Goal: Information Seeking & Learning: Find specific fact

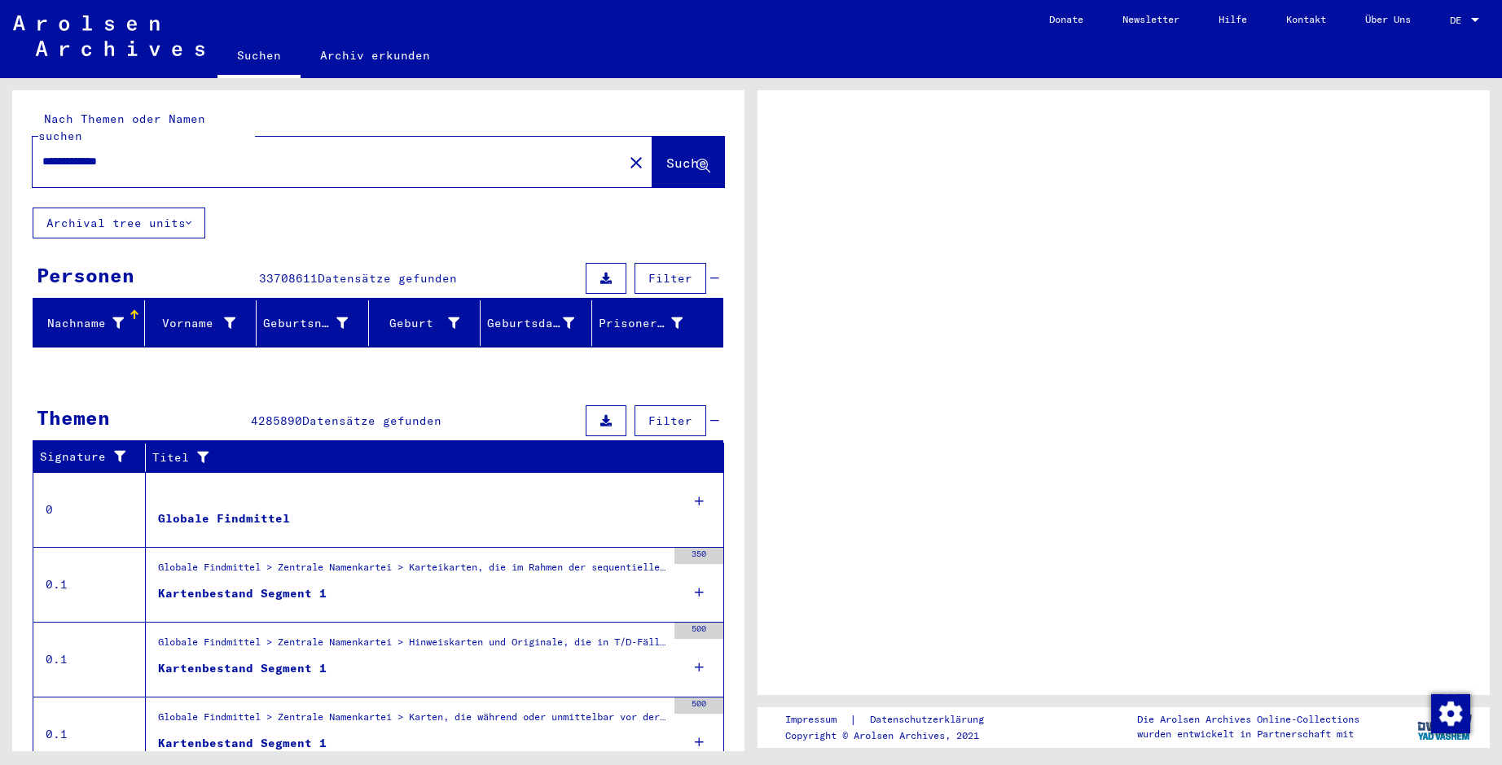
scroll to position [46, 0]
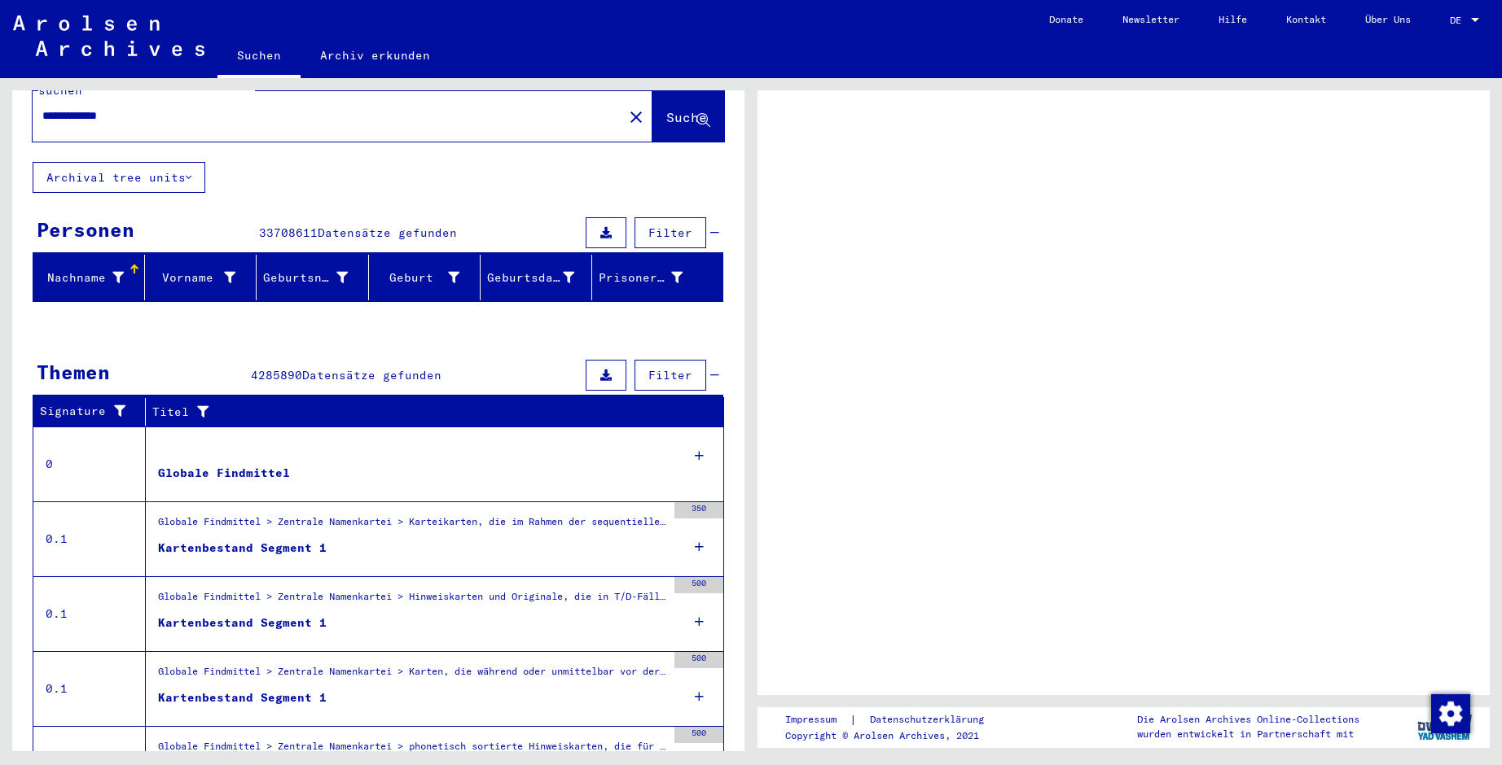
click at [280, 540] on div "Kartenbestand Segment 1" at bounding box center [242, 548] width 169 height 17
click at [278, 540] on div "Kartenbestand Segment 1" at bounding box center [242, 548] width 169 height 17
click at [50, 516] on td "0.1" at bounding box center [89, 539] width 112 height 75
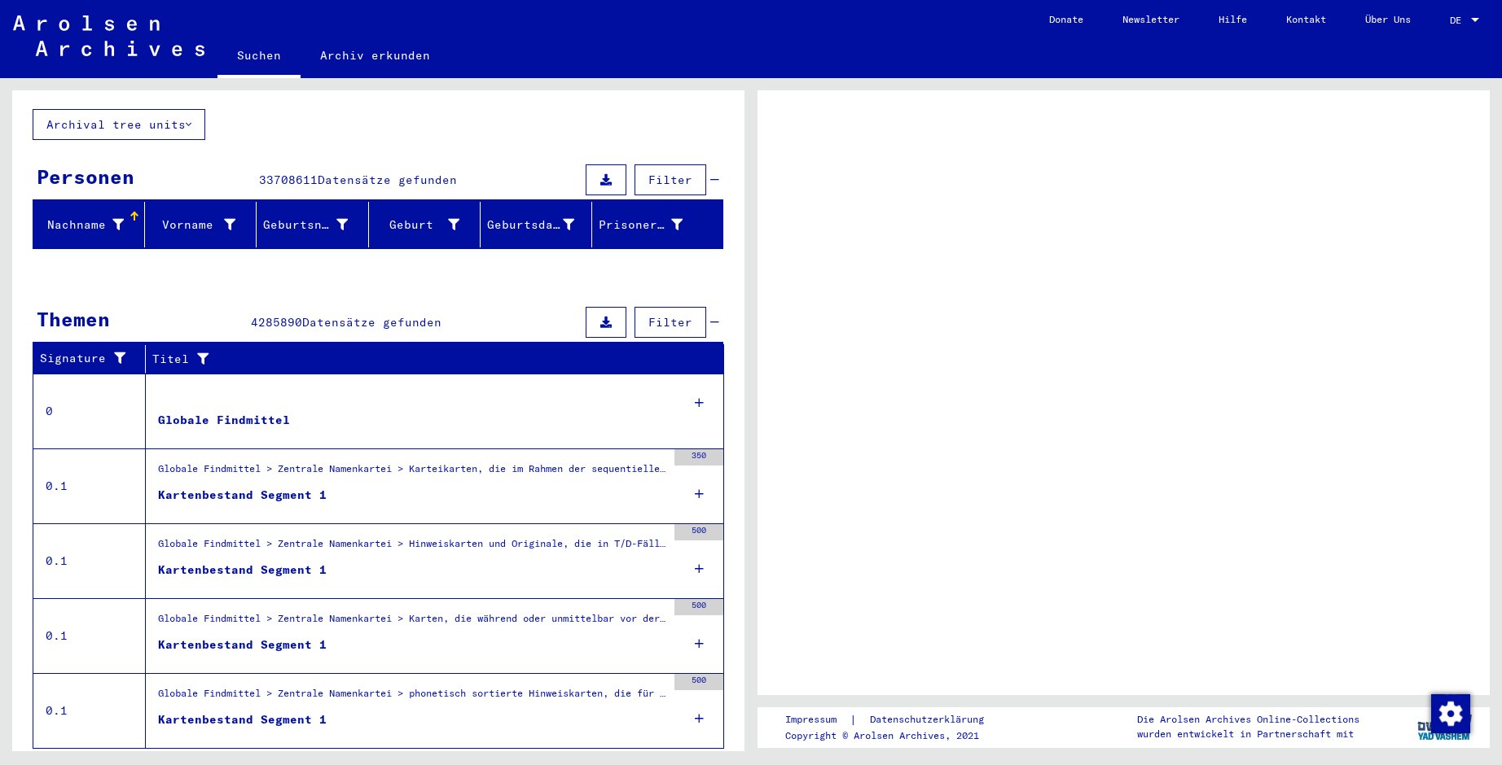
scroll to position [127, 0]
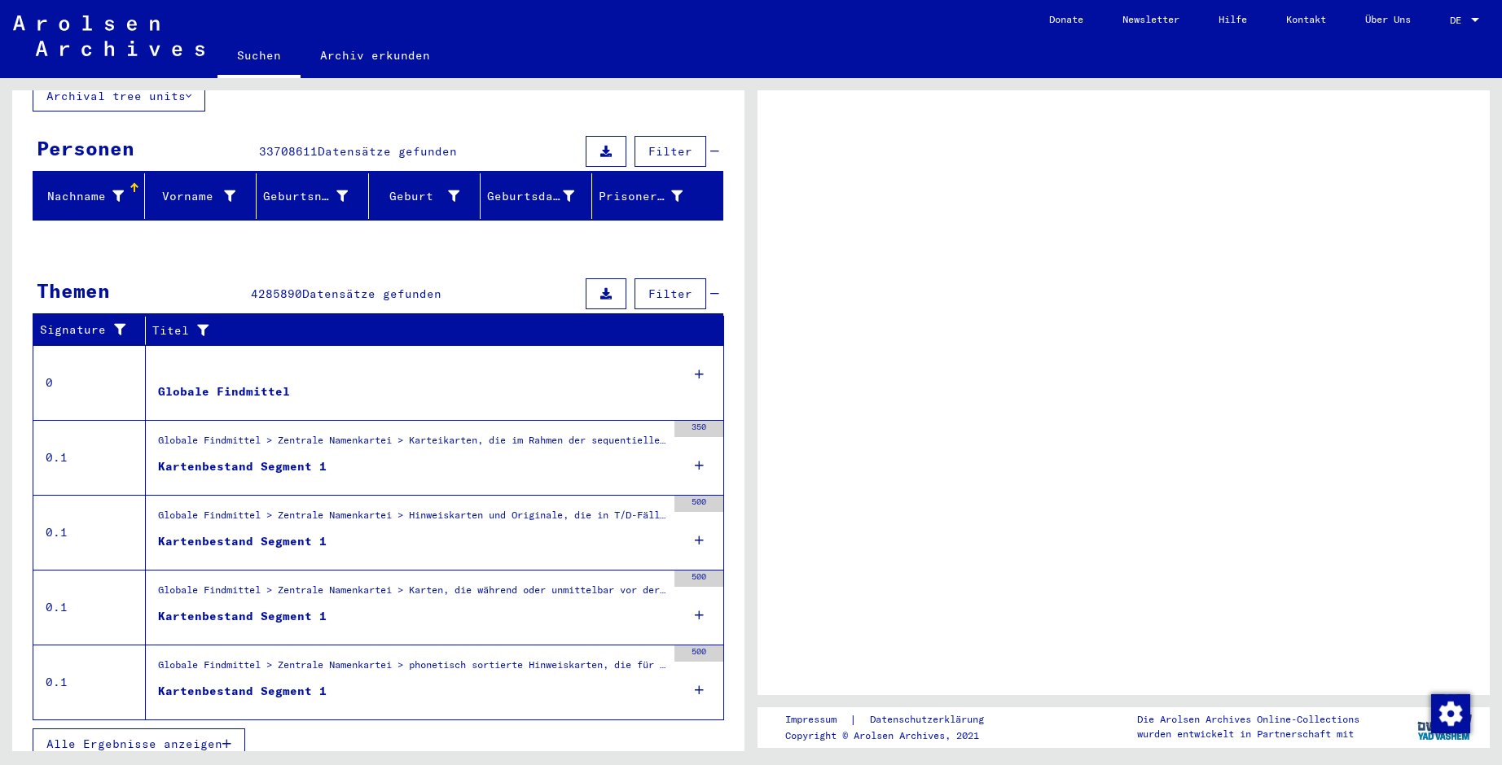
click at [189, 737] on span "Alle Ergebnisse anzeigen" at bounding box center [134, 744] width 176 height 15
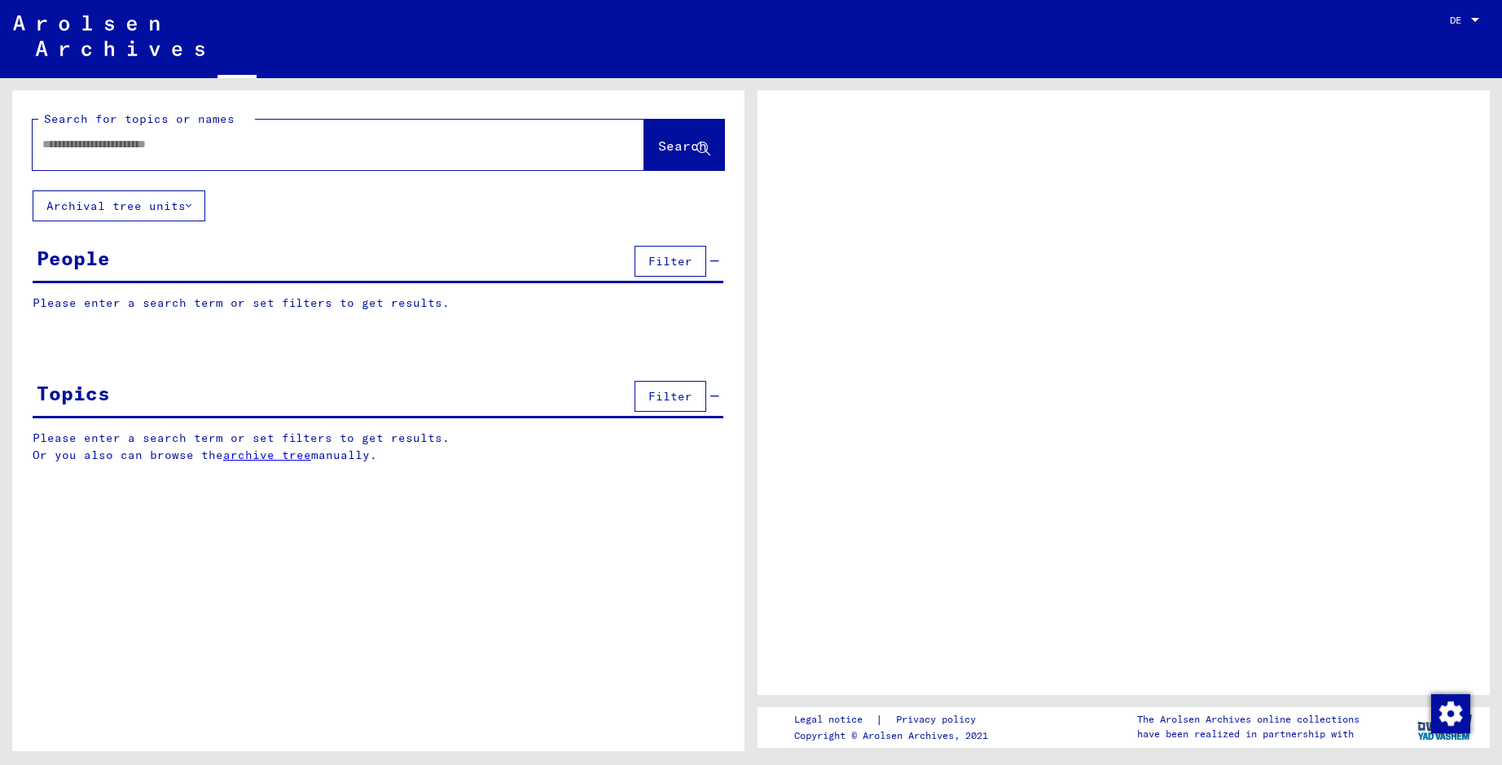
type input "**********"
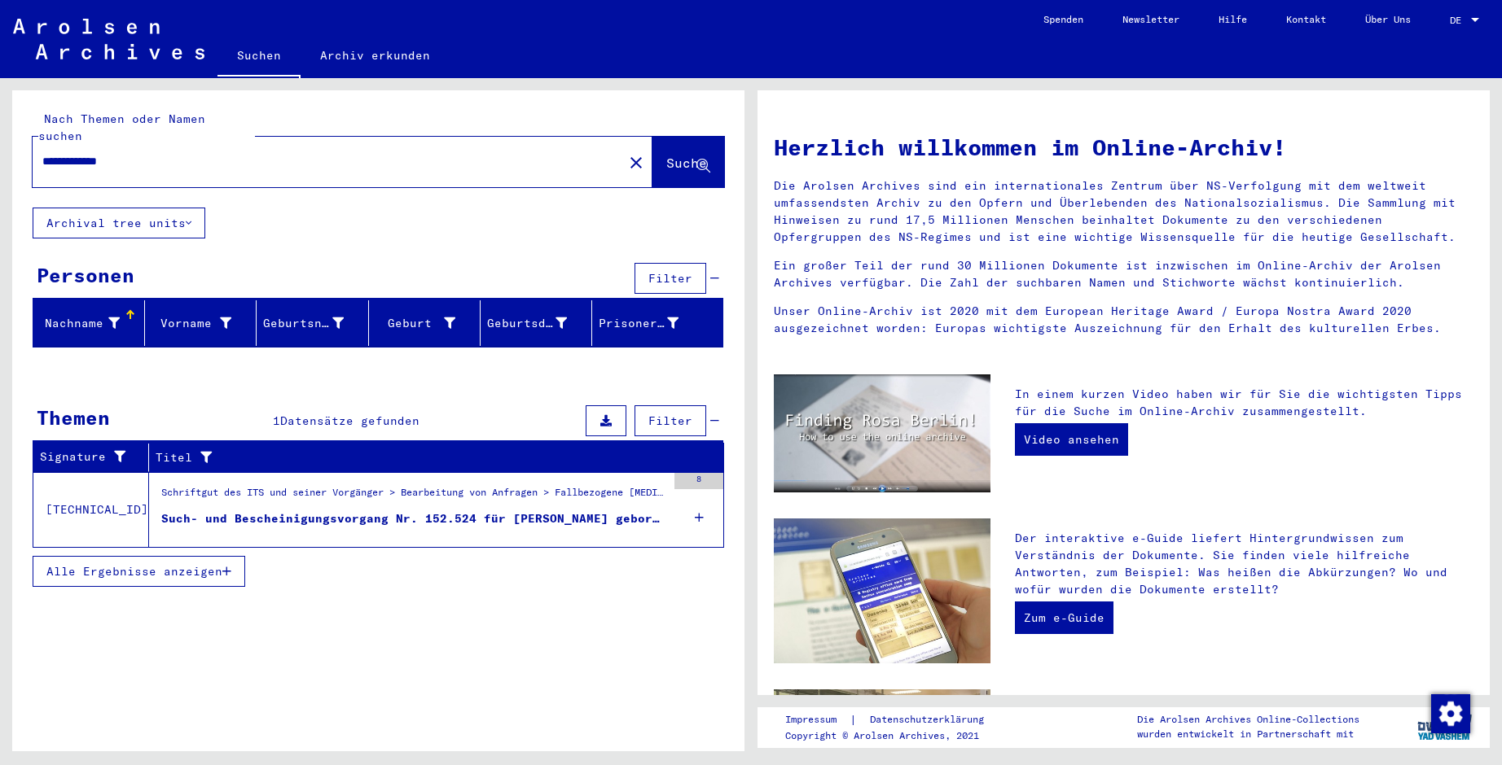
click at [432, 485] on div "Schriftgut des ITS und seiner Vorgänger > Bearbeitung von Anfragen > Fallbezoge…" at bounding box center [413, 496] width 505 height 23
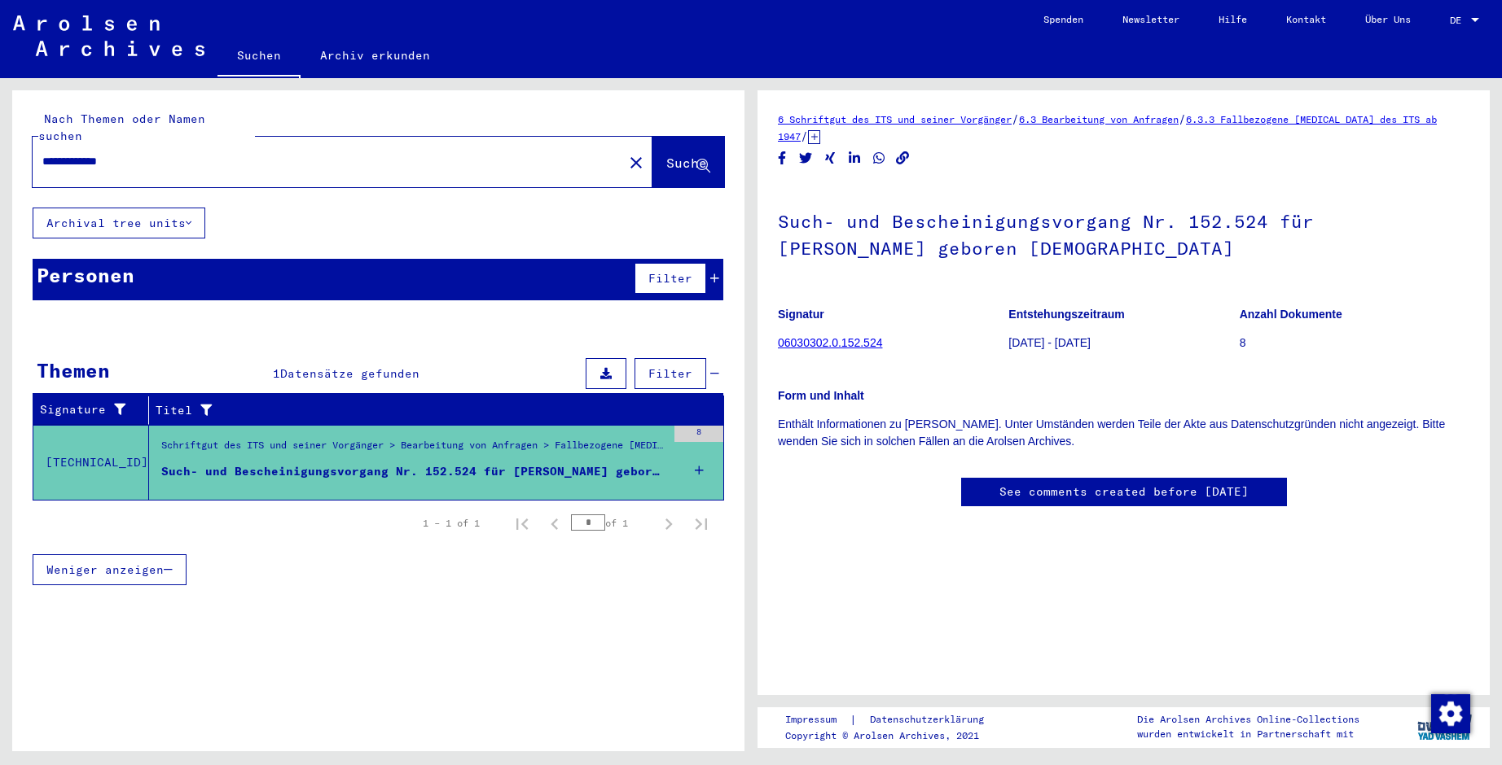
click at [824, 335] on figure "Signatur 06030302.0.152.524" at bounding box center [893, 331] width 230 height 73
click at [823, 341] on link "06030302.0.152.524" at bounding box center [830, 342] width 104 height 13
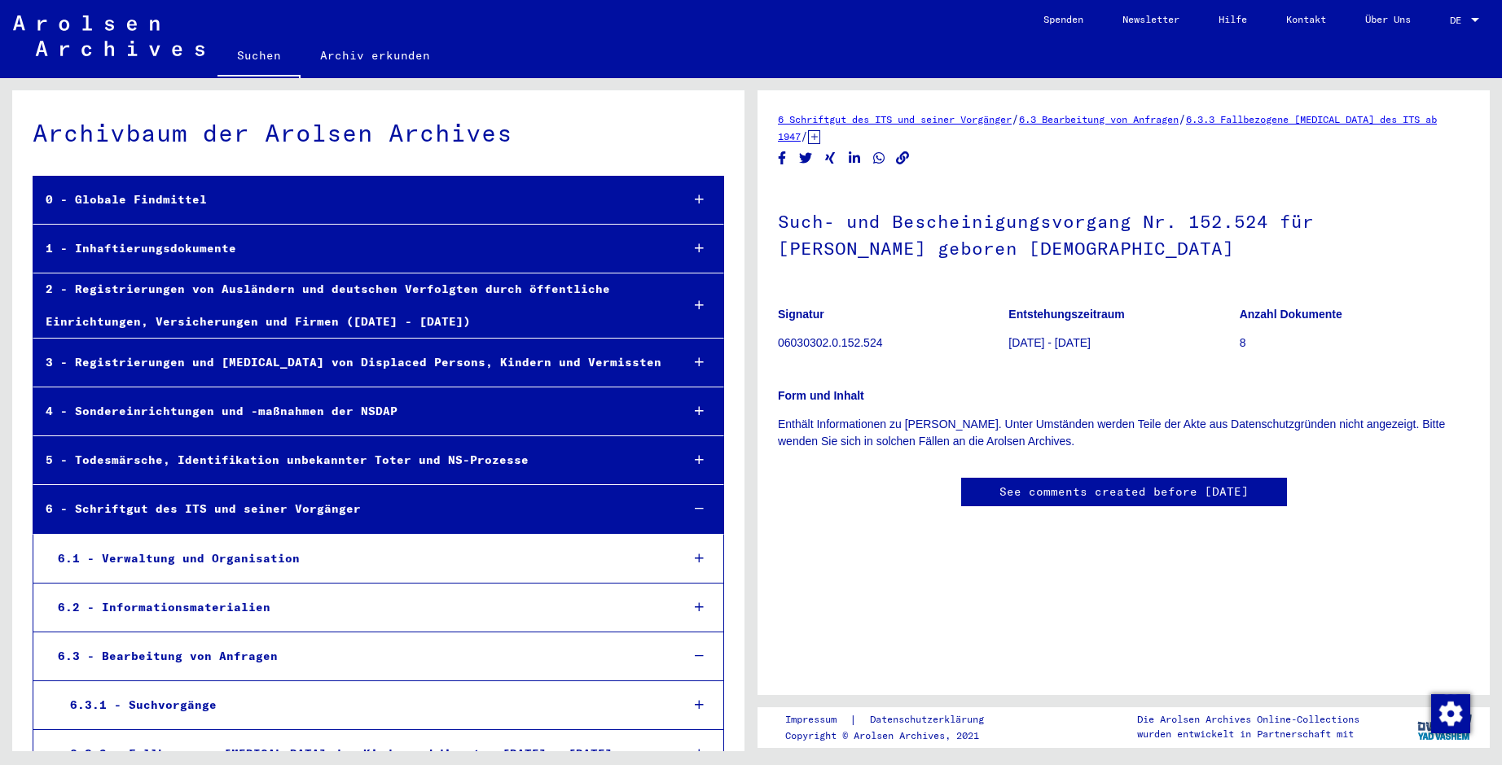
scroll to position [22497, 0]
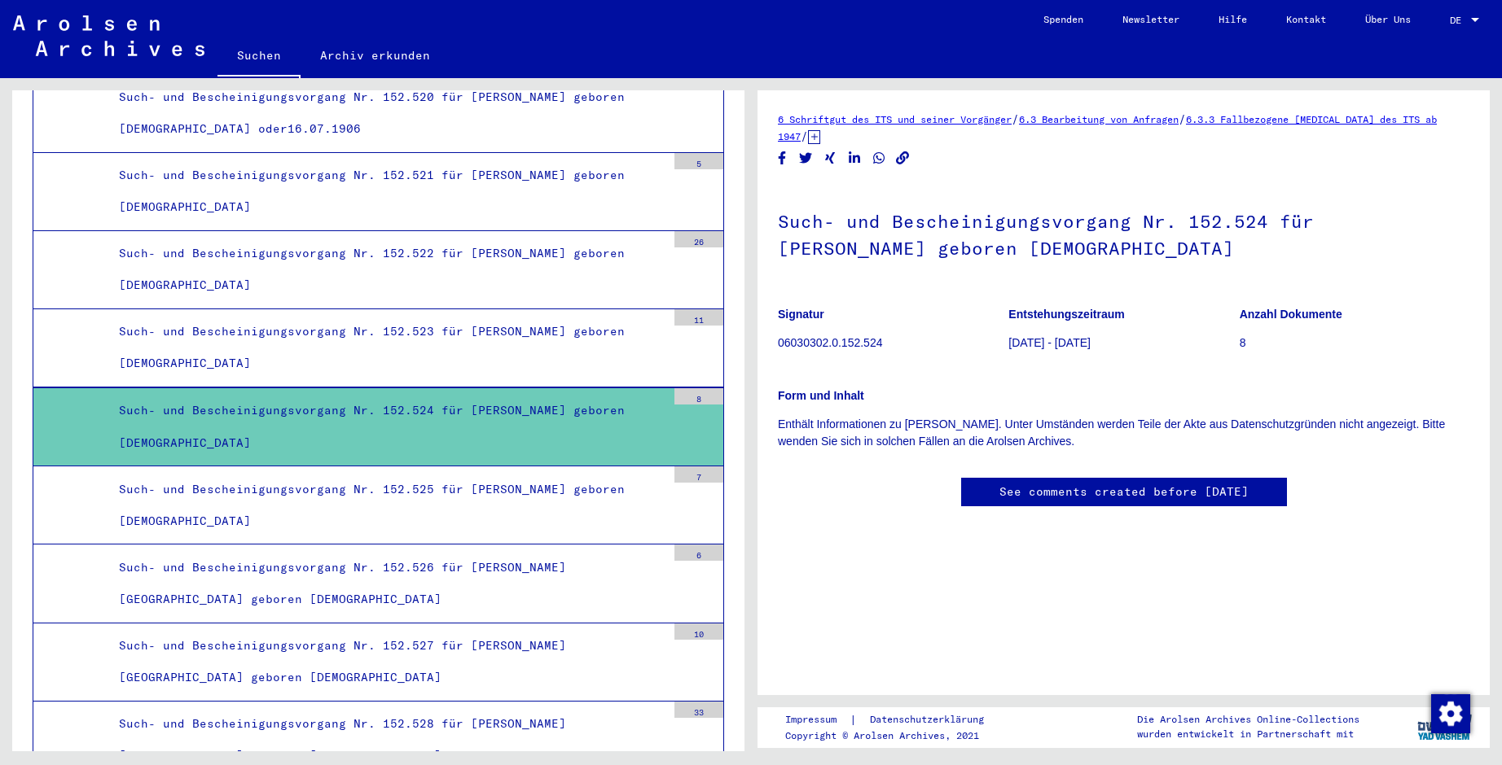
click at [371, 414] on div "Such- und Bescheinigungsvorgang Nr. 152.524 für [PERSON_NAME] geboren [DEMOGRAP…" at bounding box center [386, 427] width 559 height 64
click at [689, 396] on div "8" at bounding box center [698, 396] width 49 height 16
click at [479, 411] on div "Such- und Bescheinigungsvorgang Nr. 152.524 für [PERSON_NAME] geboren [DEMOGRAP…" at bounding box center [386, 427] width 559 height 64
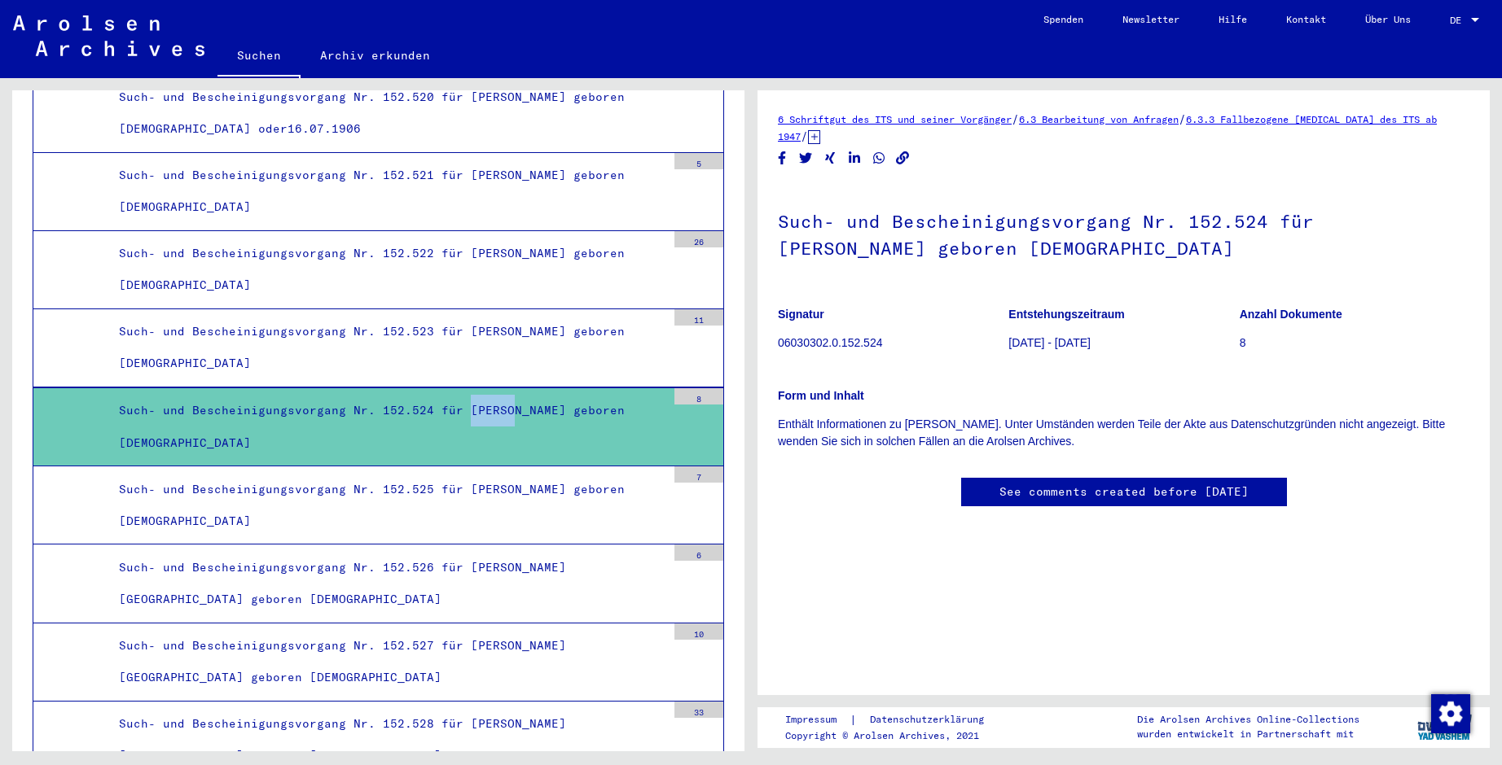
click at [479, 411] on div "Such- und Bescheinigungsvorgang Nr. 152.524 für [PERSON_NAME] geboren [DEMOGRAP…" at bounding box center [386, 427] width 559 height 64
click at [327, 433] on div "Such- und Bescheinigungsvorgang Nr. 152.524 für [PERSON_NAME] geboren [DEMOGRAP…" at bounding box center [386, 427] width 559 height 64
click at [326, 438] on div "Such- und Bescheinigungsvorgang Nr. 152.524 für [PERSON_NAME] geboren [DEMOGRAP…" at bounding box center [386, 427] width 559 height 64
click at [1072, 493] on link "See comments created before [DATE]" at bounding box center [1123, 492] width 249 height 17
